Goal: Task Accomplishment & Management: Use online tool/utility

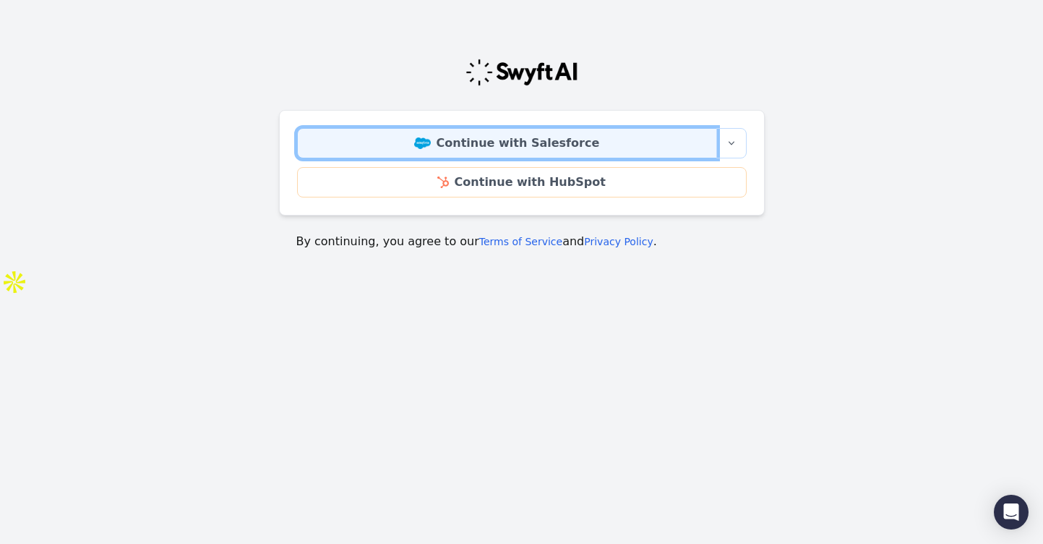
click at [529, 147] on link "Continue with Salesforce" at bounding box center [507, 143] width 420 height 30
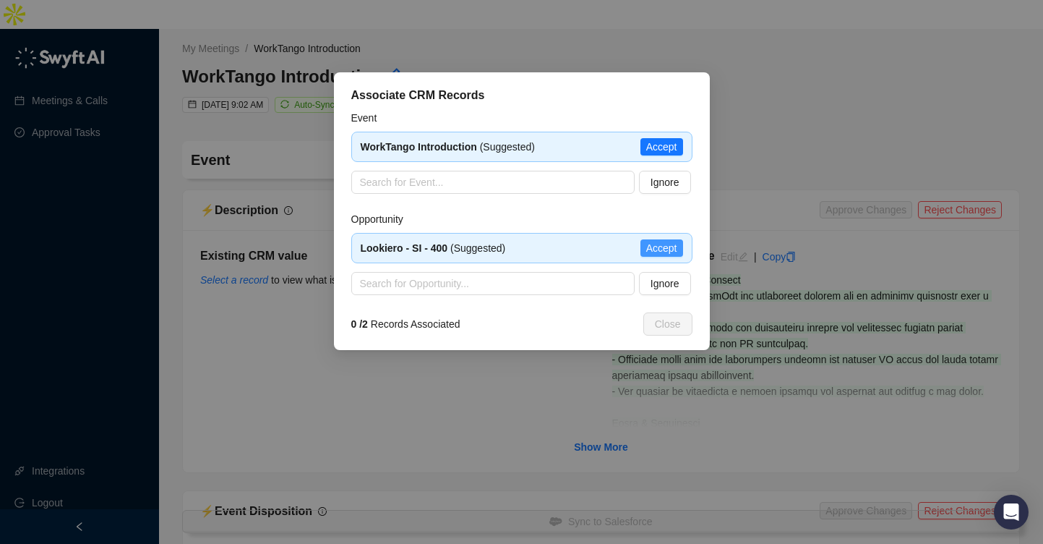
click at [656, 246] on span "Accept" at bounding box center [661, 248] width 31 height 16
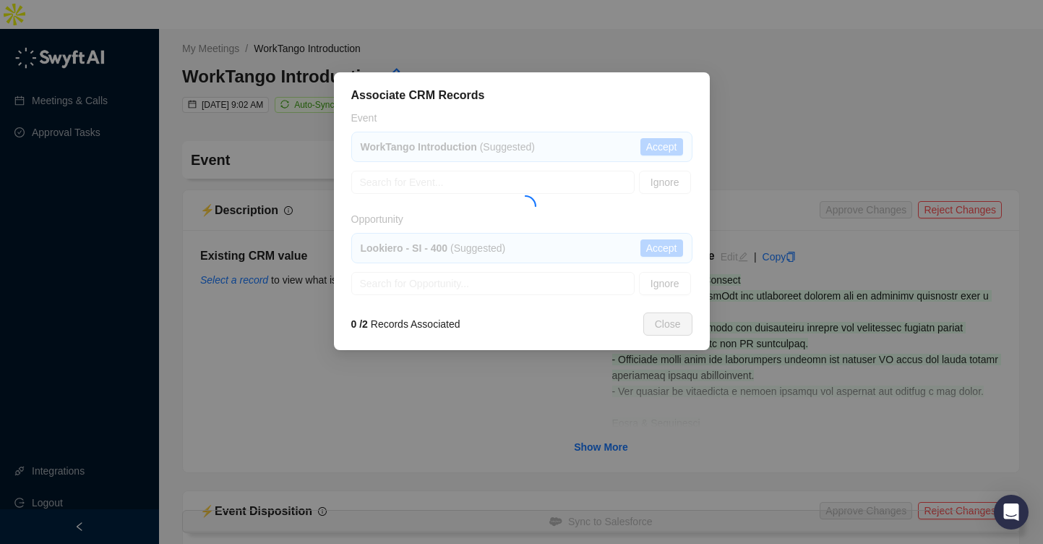
type textarea "**********"
type input "**********"
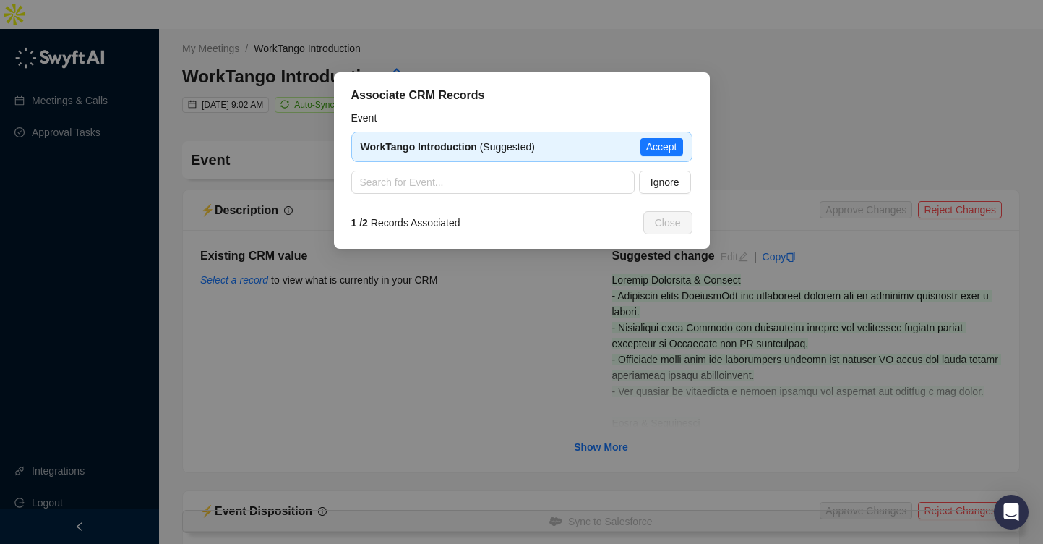
click at [655, 150] on span "Accept" at bounding box center [661, 147] width 31 height 16
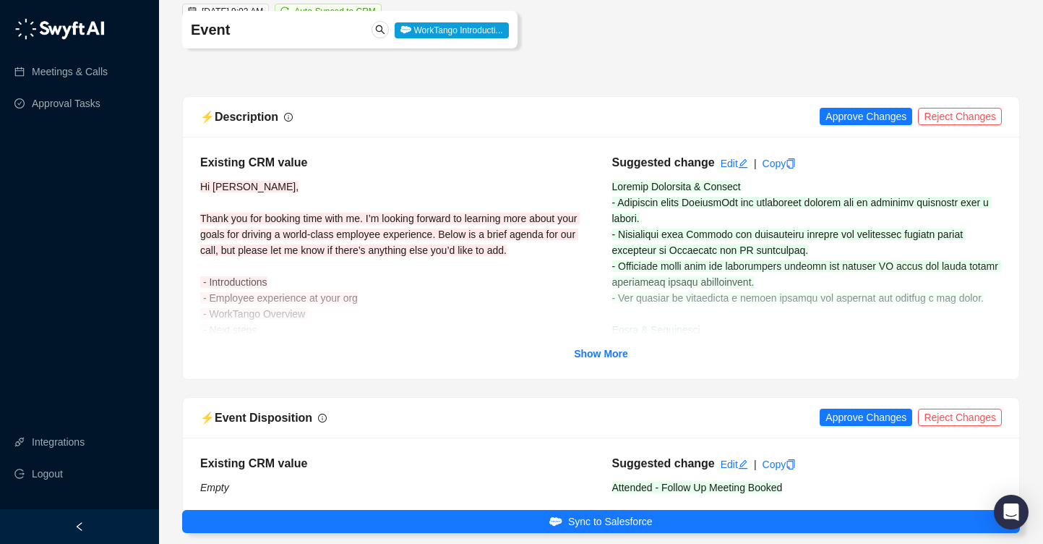
scroll to position [106, 0]
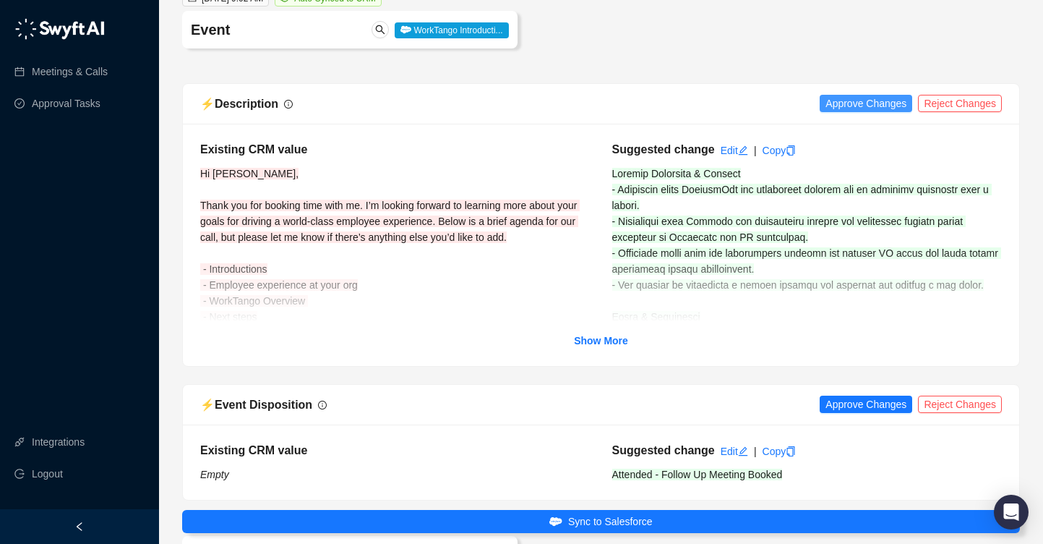
click at [864, 95] on span "Approve Changes" at bounding box center [866, 103] width 81 height 16
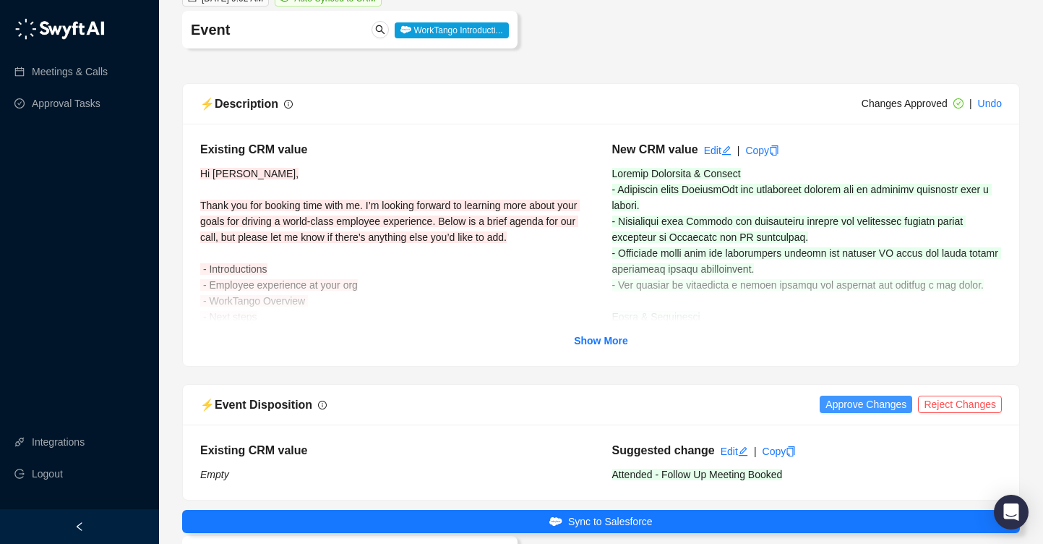
click at [860, 396] on span "Approve Changes" at bounding box center [866, 404] width 81 height 16
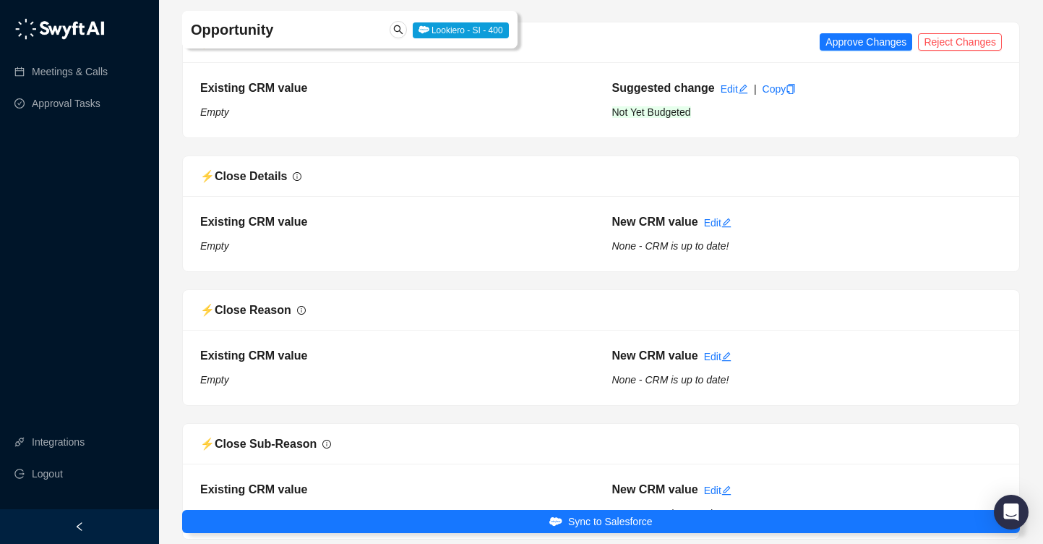
scroll to position [670, 0]
click at [861, 33] on span "Approve Changes" at bounding box center [866, 41] width 81 height 16
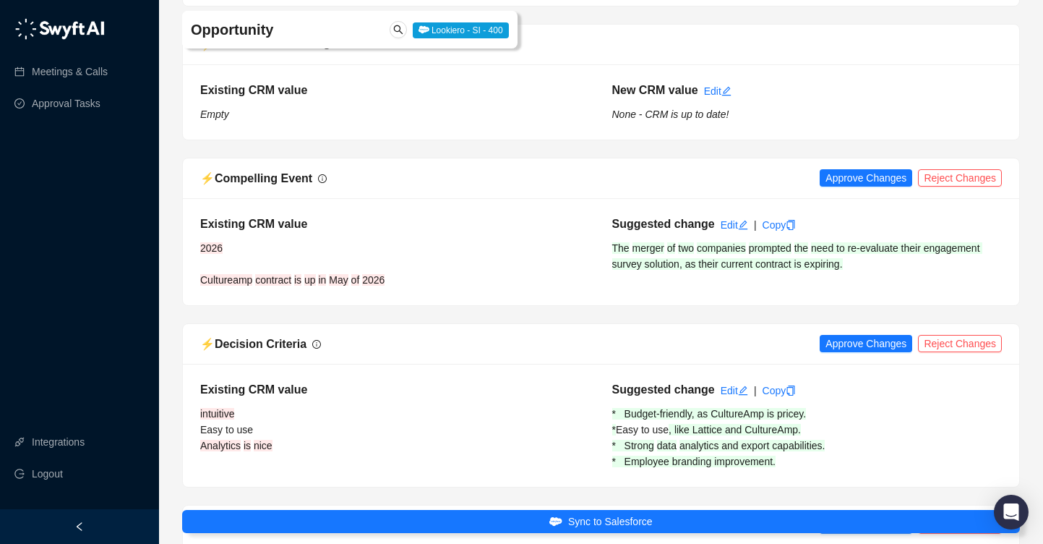
scroll to position [1067, 0]
click at [845, 171] on span "Approve Changes" at bounding box center [866, 179] width 81 height 16
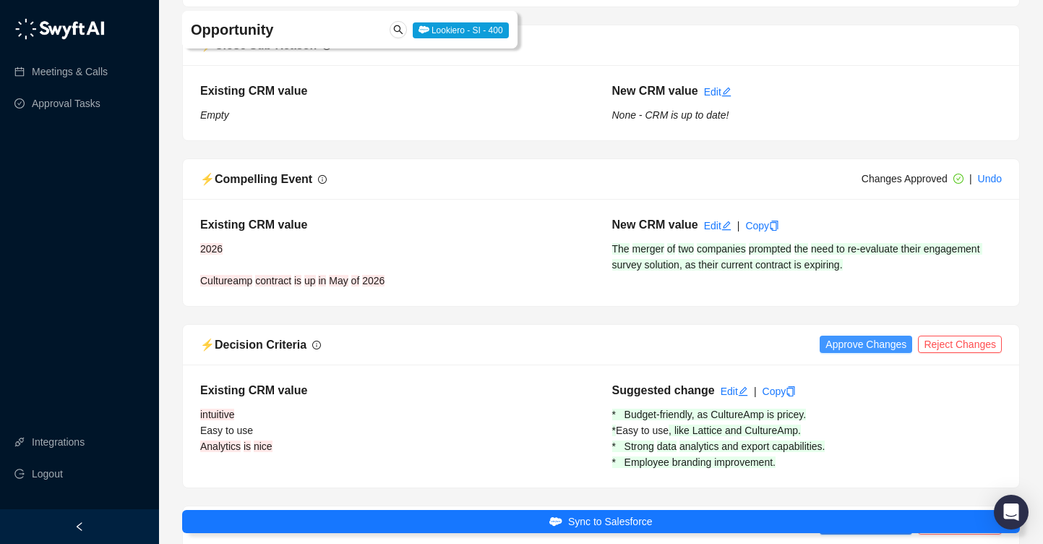
click at [889, 336] on span "Approve Changes" at bounding box center [866, 344] width 81 height 16
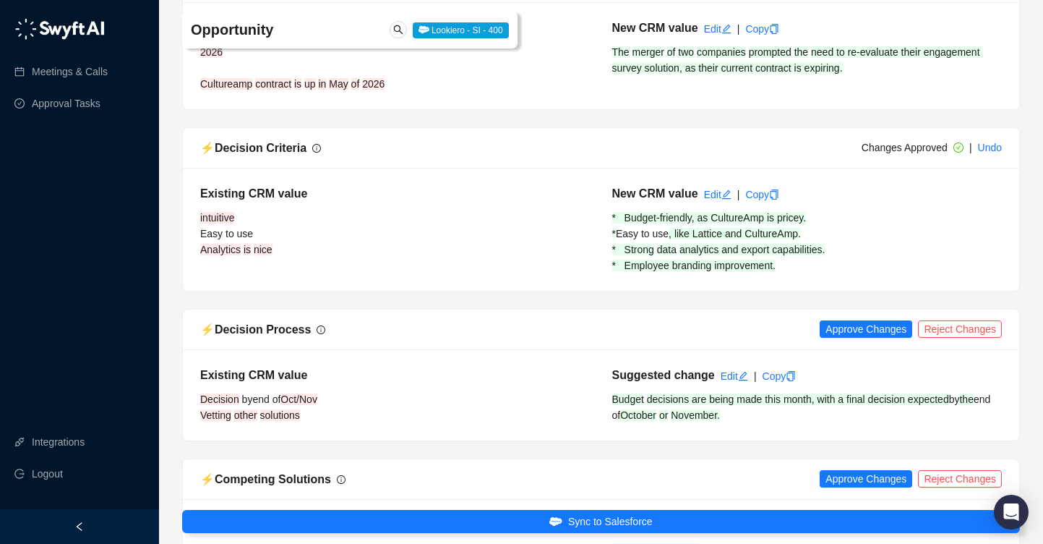
scroll to position [1271, 0]
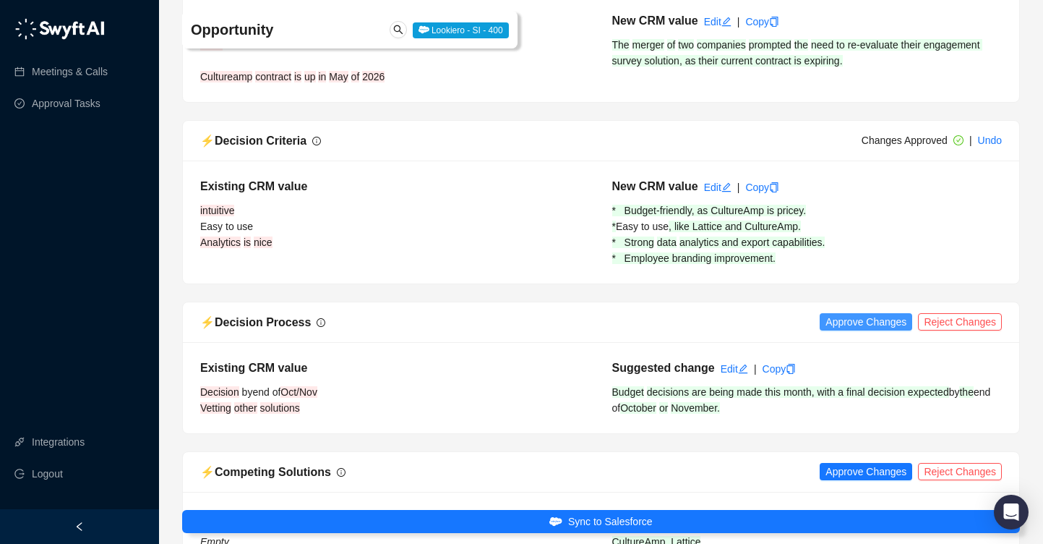
click at [863, 314] on span "Approve Changes" at bounding box center [866, 322] width 81 height 16
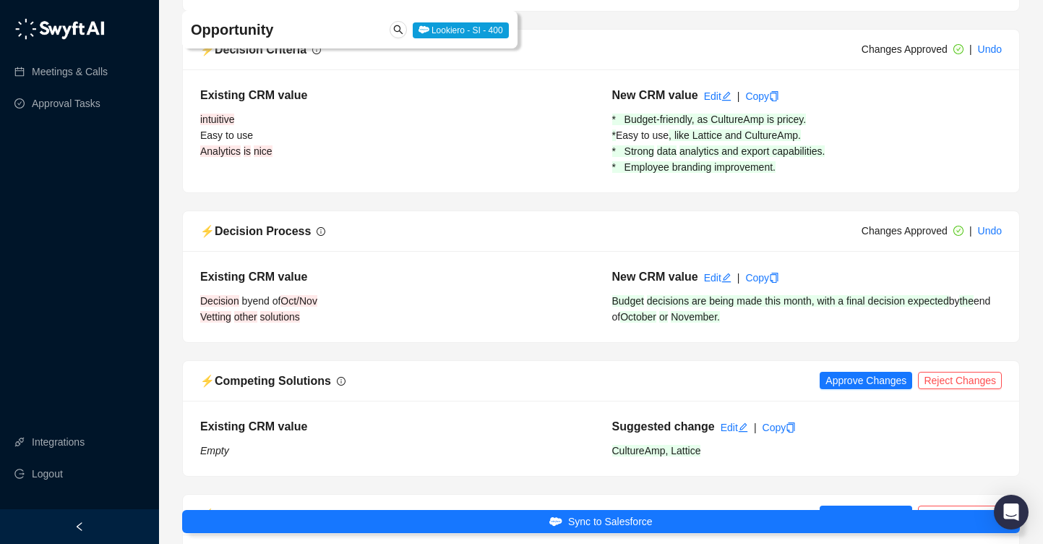
scroll to position [1663, 0]
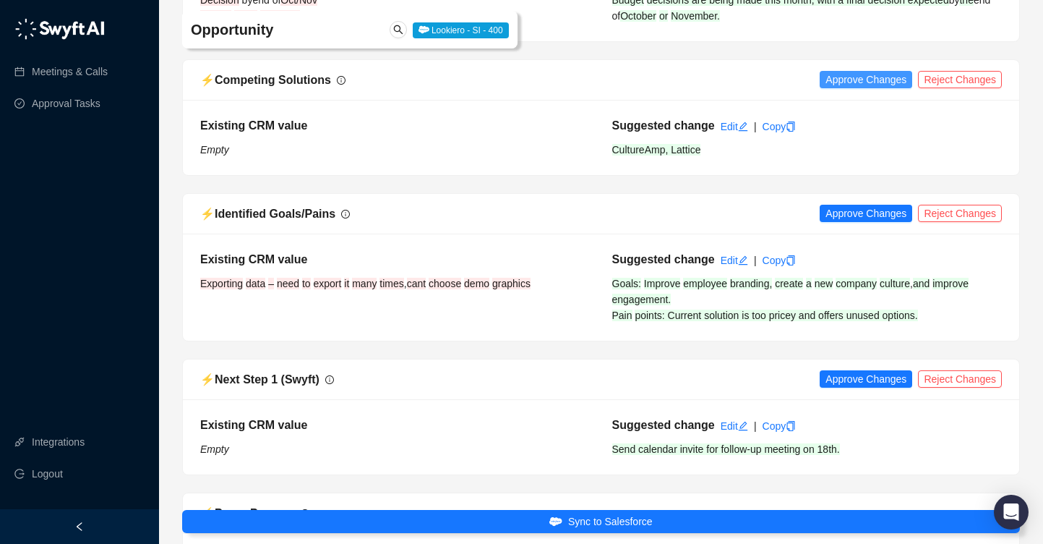
click at [876, 72] on span "Approve Changes" at bounding box center [866, 80] width 81 height 16
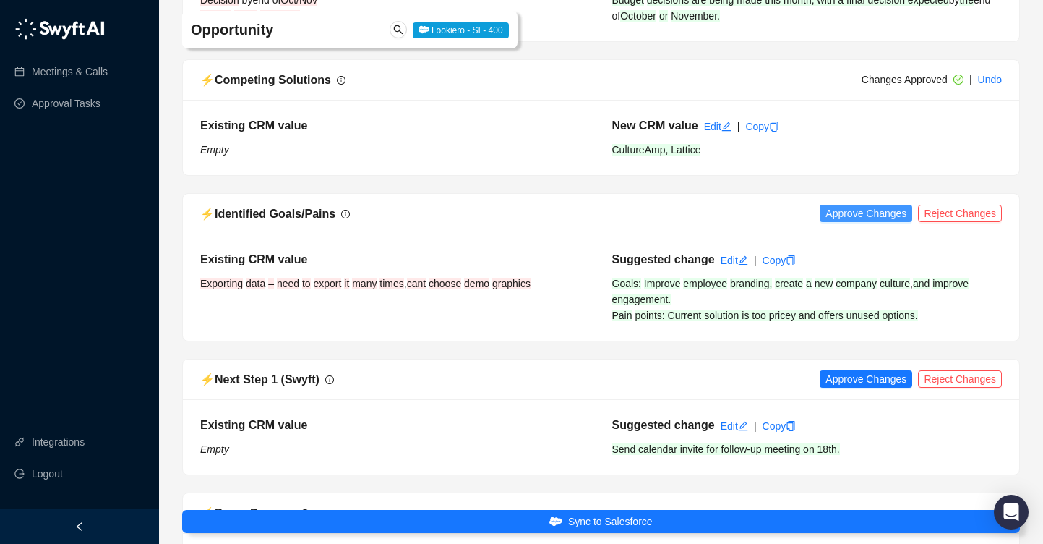
click at [853, 205] on span "Approve Changes" at bounding box center [866, 213] width 81 height 16
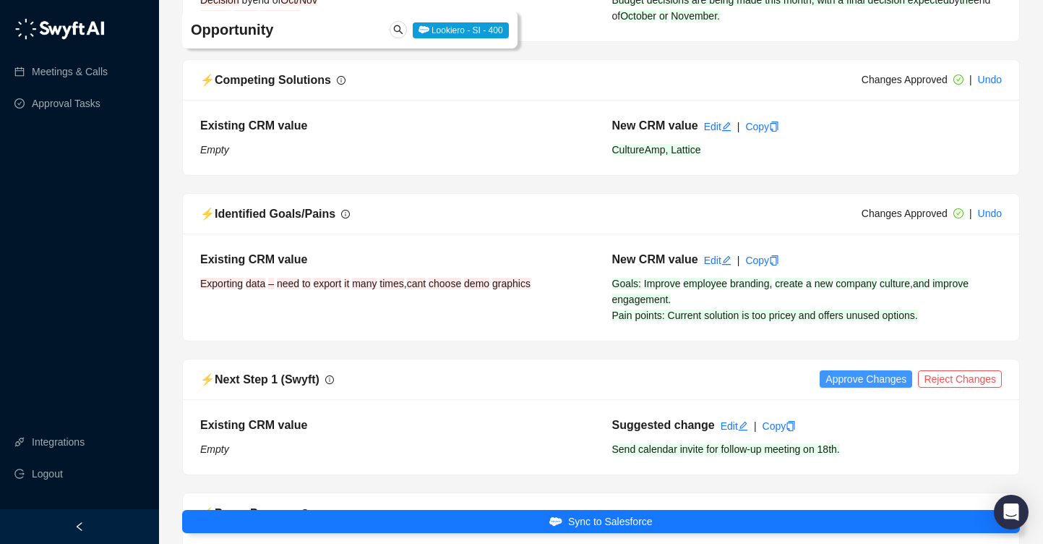
click at [860, 371] on span "Approve Changes" at bounding box center [866, 379] width 81 height 16
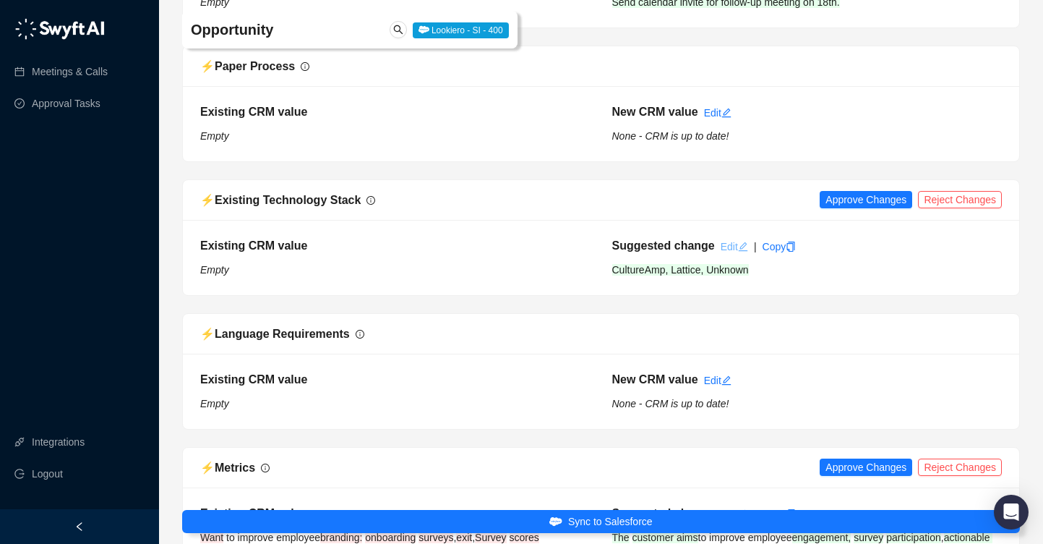
click at [727, 241] on link "Edit" at bounding box center [734, 247] width 27 height 12
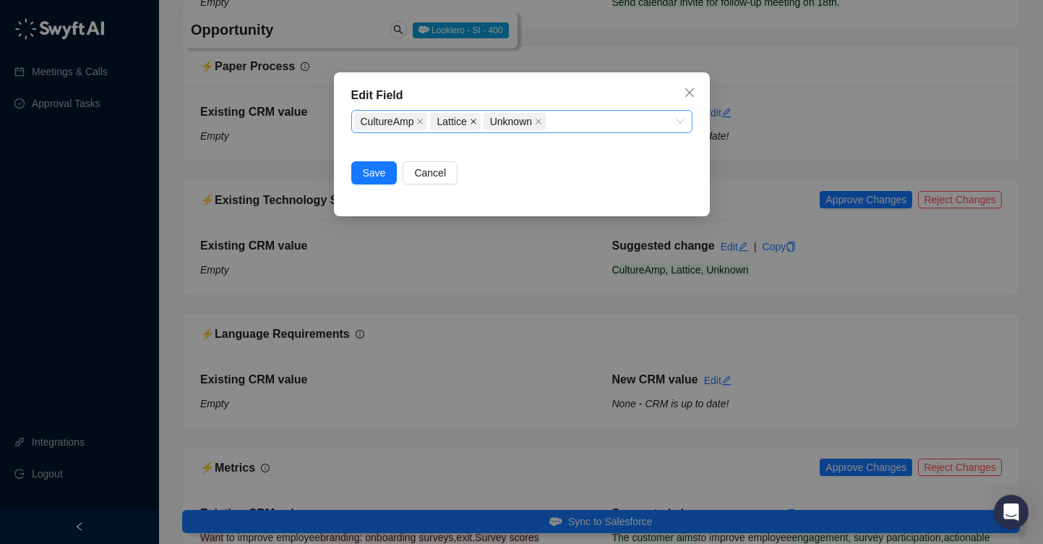
click at [477, 121] on icon "close" at bounding box center [473, 121] width 7 height 7
click at [364, 179] on span "Save" at bounding box center [374, 173] width 23 height 16
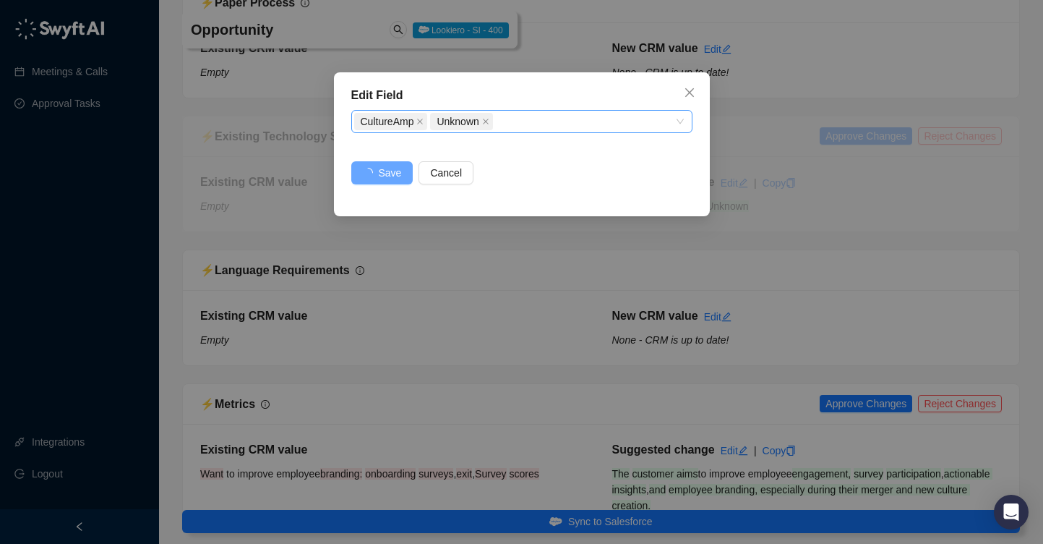
scroll to position [2179, 0]
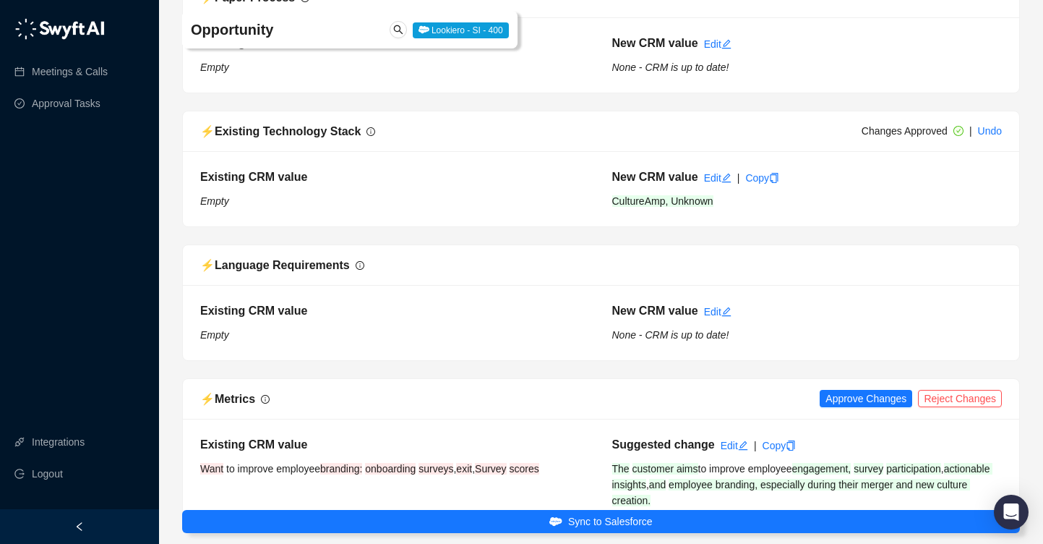
click at [863, 390] on span "Approve Changes" at bounding box center [866, 398] width 81 height 16
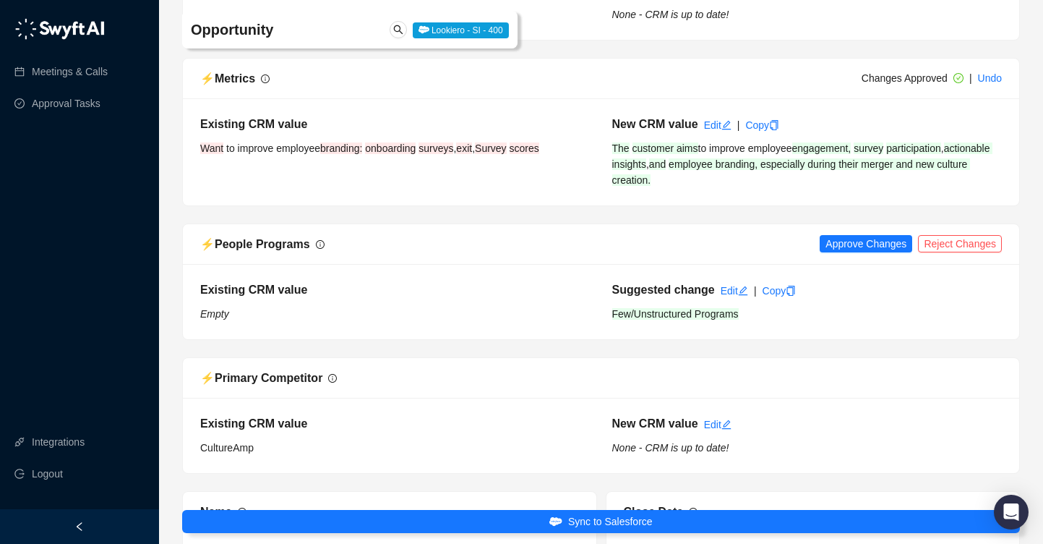
scroll to position [2529, 0]
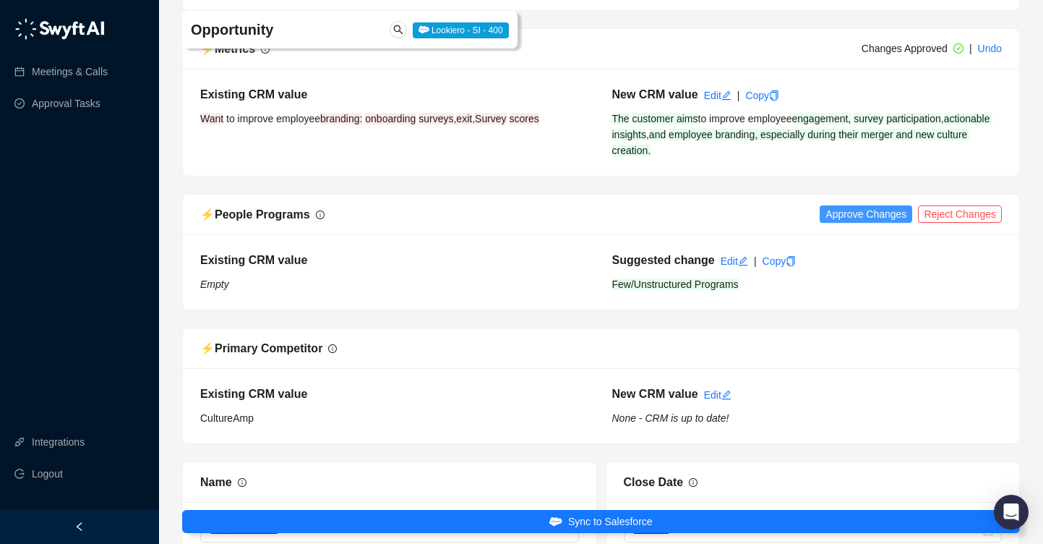
click at [843, 206] on span "Approve Changes" at bounding box center [866, 214] width 81 height 16
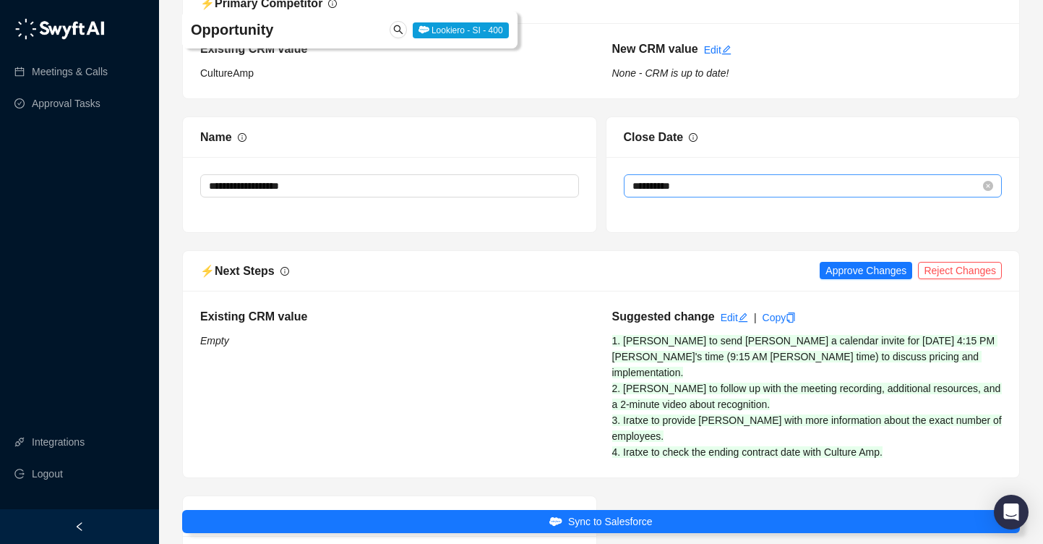
scroll to position [2880, 0]
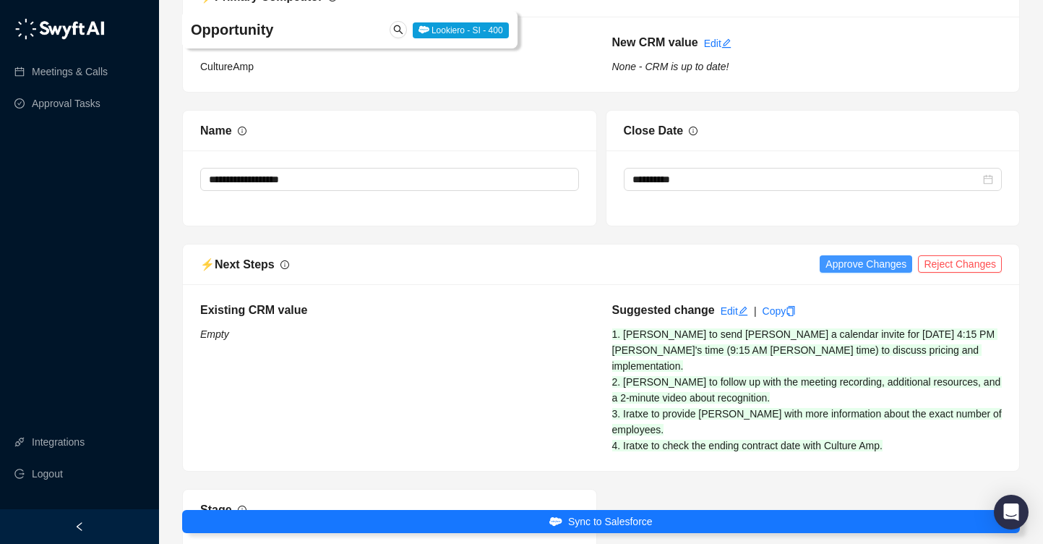
click at [861, 256] on span "Approve Changes" at bounding box center [866, 264] width 81 height 16
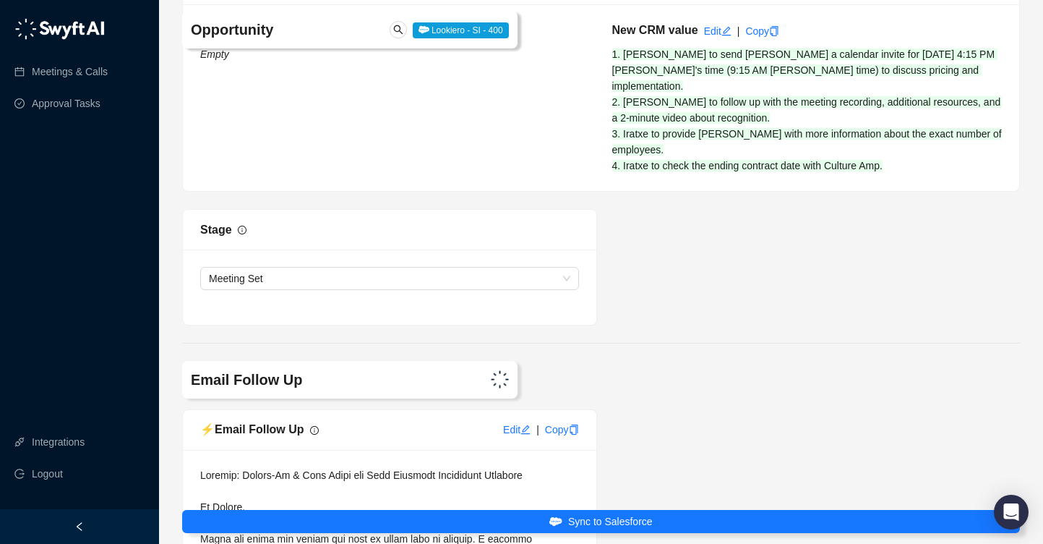
scroll to position [3204, 0]
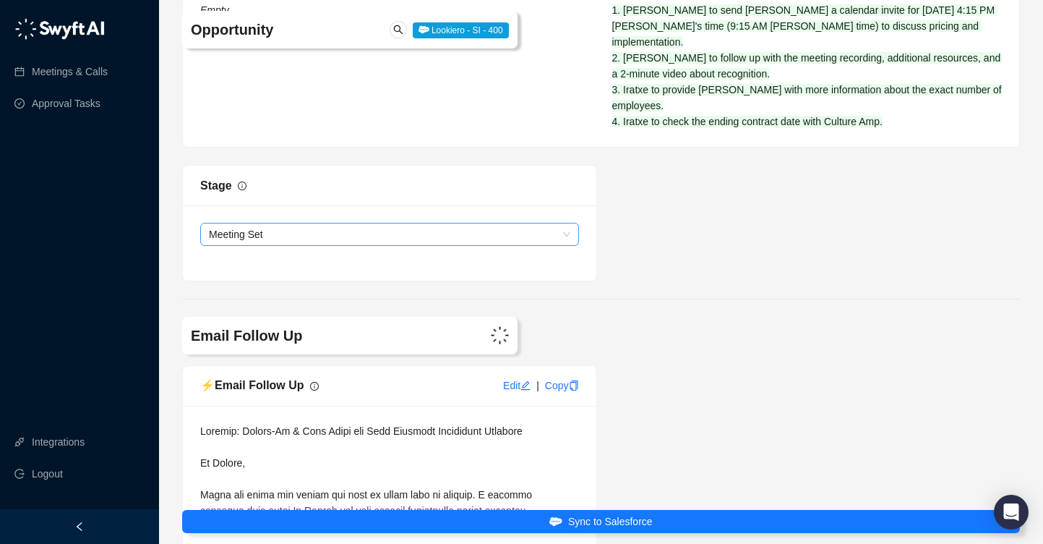
click at [550, 223] on span "Meeting Set" at bounding box center [390, 234] width 362 height 22
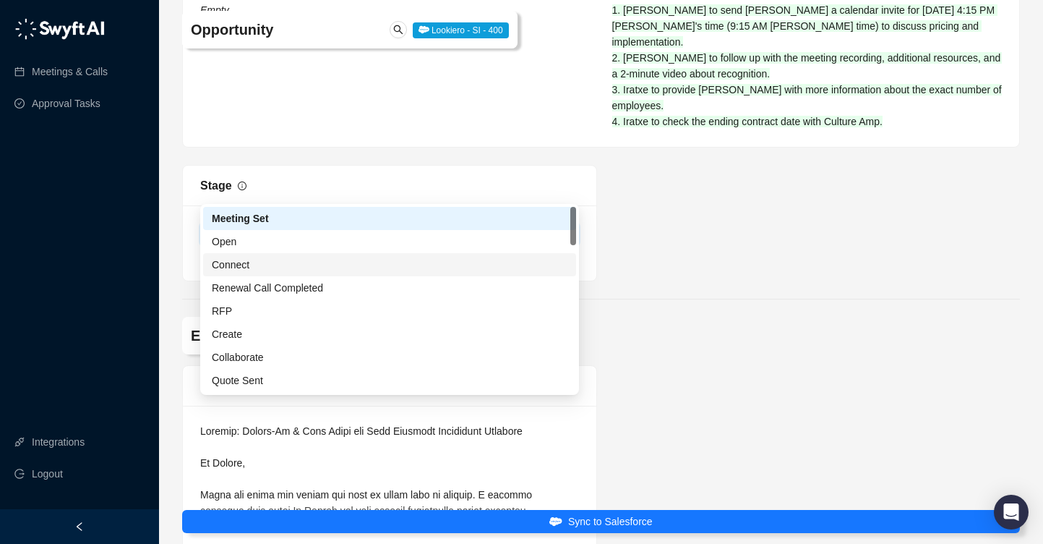
click at [497, 271] on div "Connect" at bounding box center [390, 265] width 356 height 16
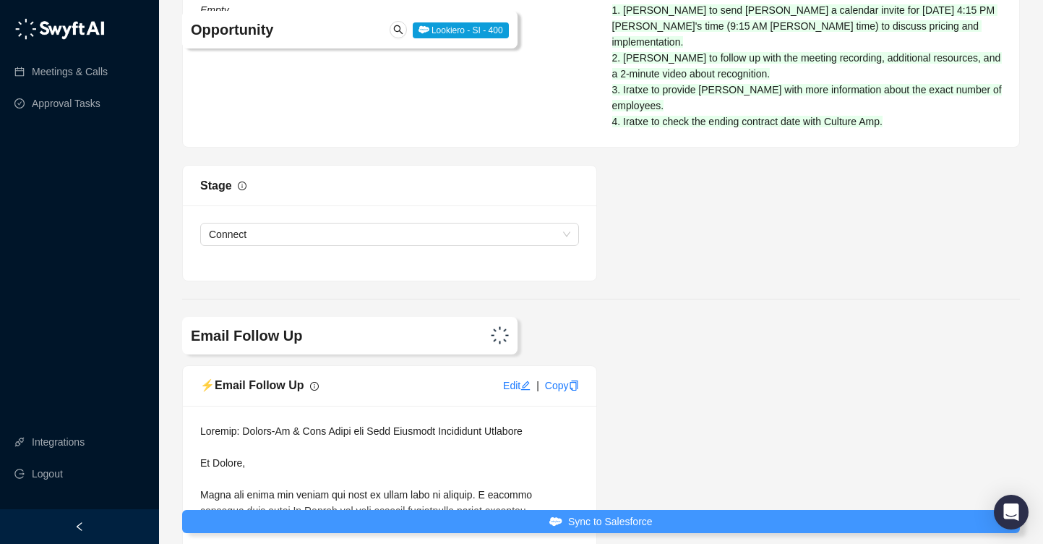
click at [625, 521] on span "Sync to Salesforce" at bounding box center [610, 521] width 85 height 16
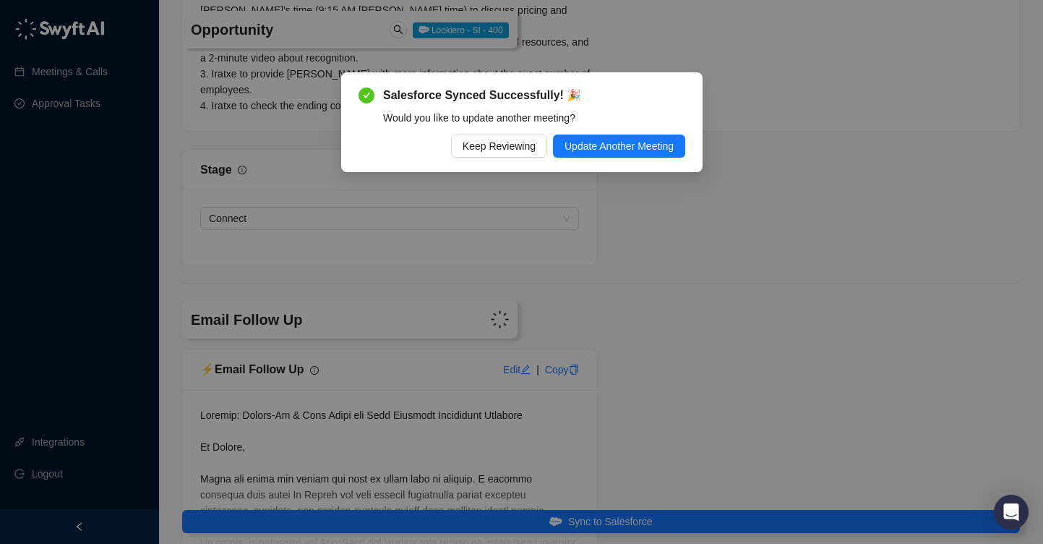
scroll to position [3188, 0]
